Goal: Transaction & Acquisition: Subscribe to service/newsletter

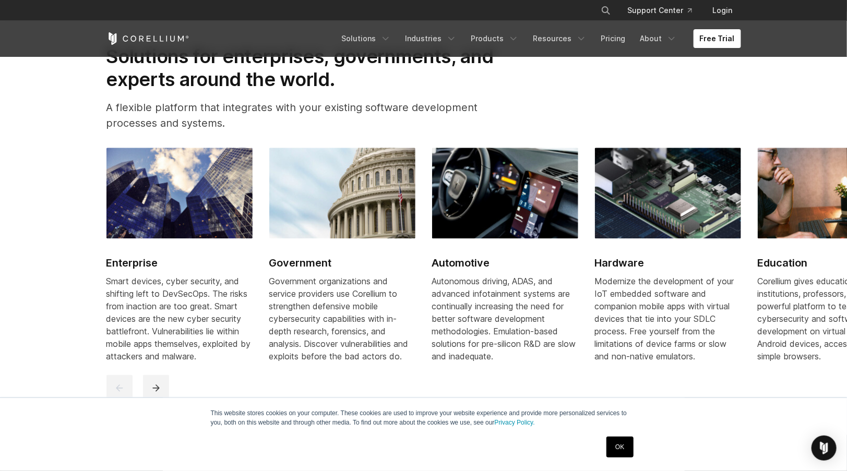
scroll to position [1252, 0]
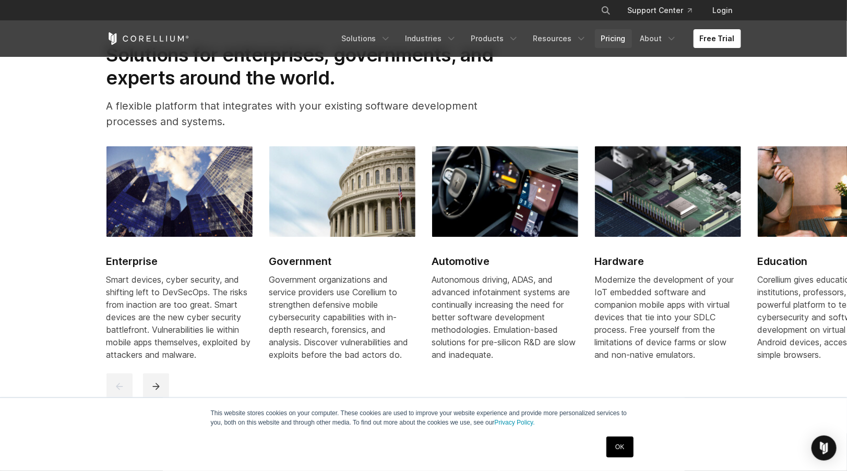
click at [622, 40] on link "Pricing" at bounding box center [613, 38] width 37 height 19
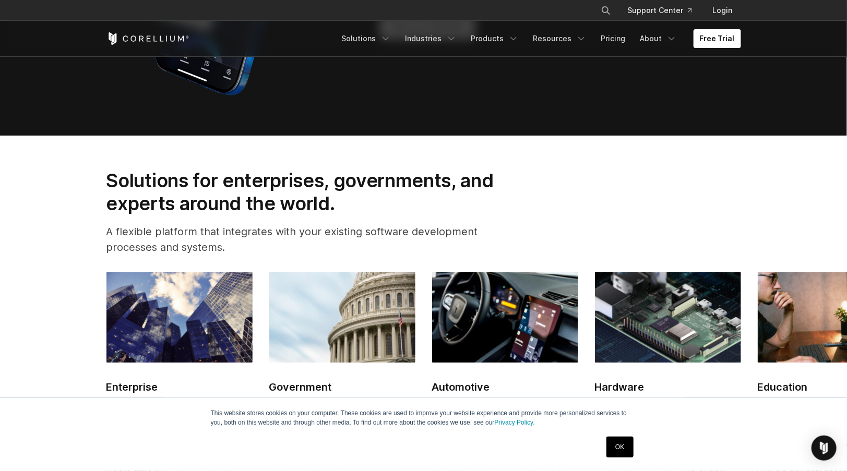
scroll to position [939, 0]
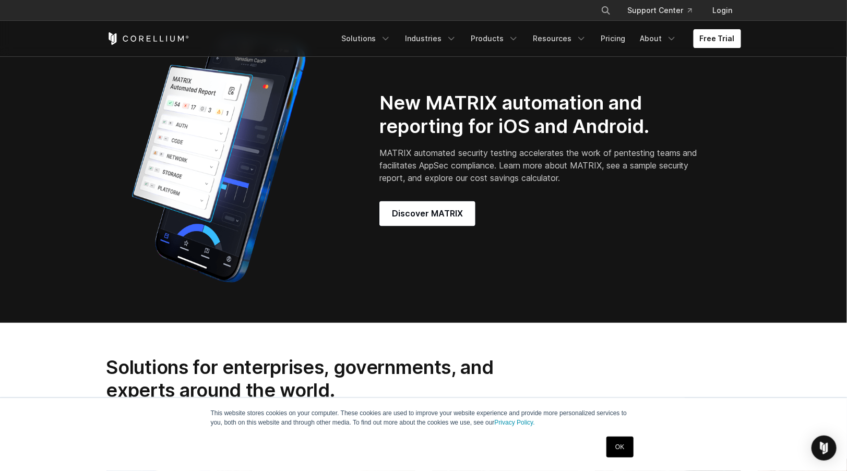
click at [716, 45] on link "Free Trial" at bounding box center [716, 38] width 47 height 19
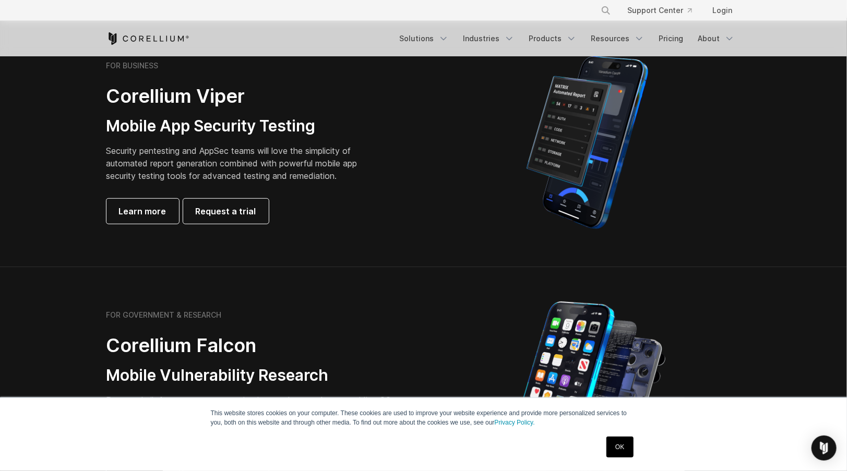
scroll to position [209, 0]
